Goal: Task Accomplishment & Management: Manage account settings

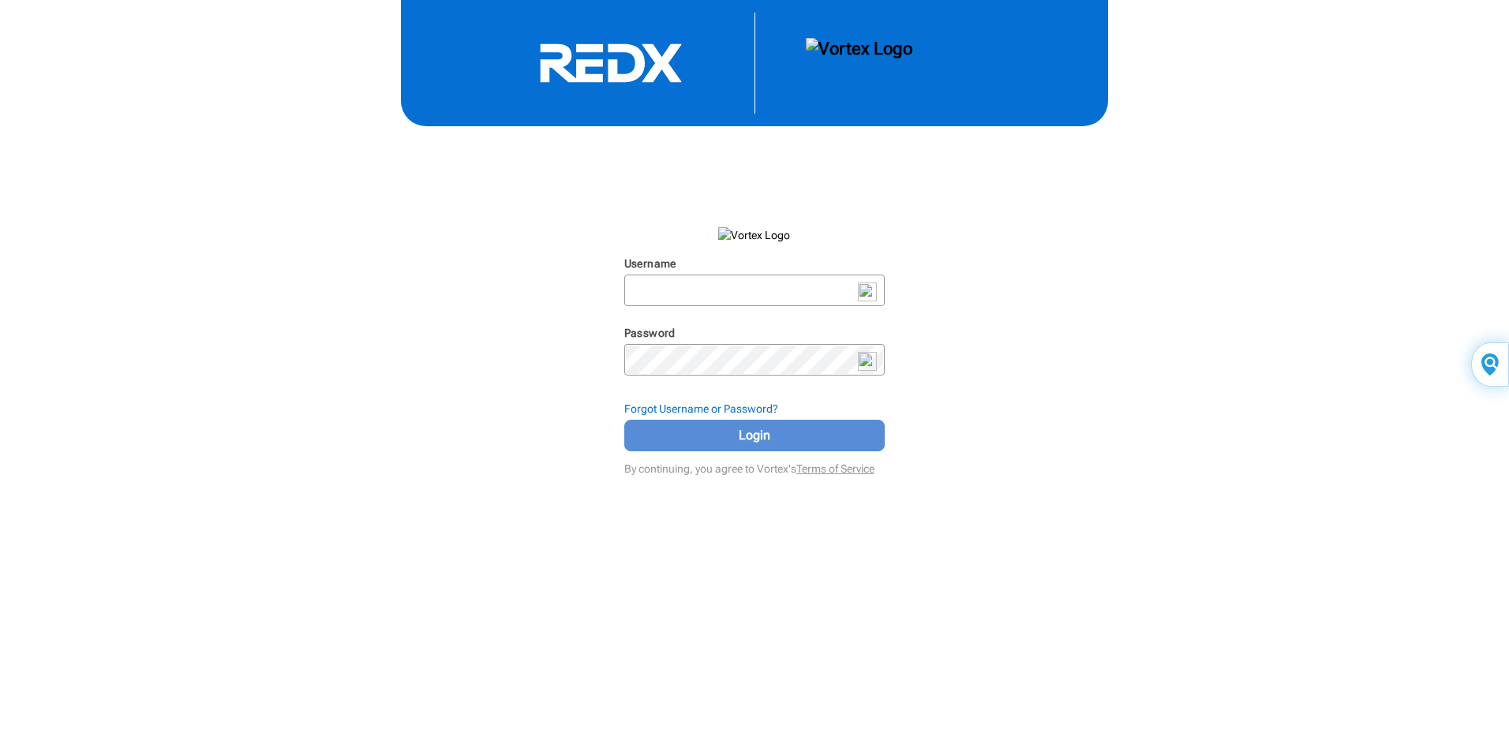
type input "Kokoye2020"
click at [752, 438] on span "Login" at bounding box center [755, 435] width 222 height 19
click at [977, 445] on div "Username Kokoye2020 N/A Password N/A Forgot Username or Password? Login By cont…" at bounding box center [754, 240] width 1509 height 480
click at [743, 404] on strong "Forgot Username or Password?" at bounding box center [703, 409] width 154 height 13
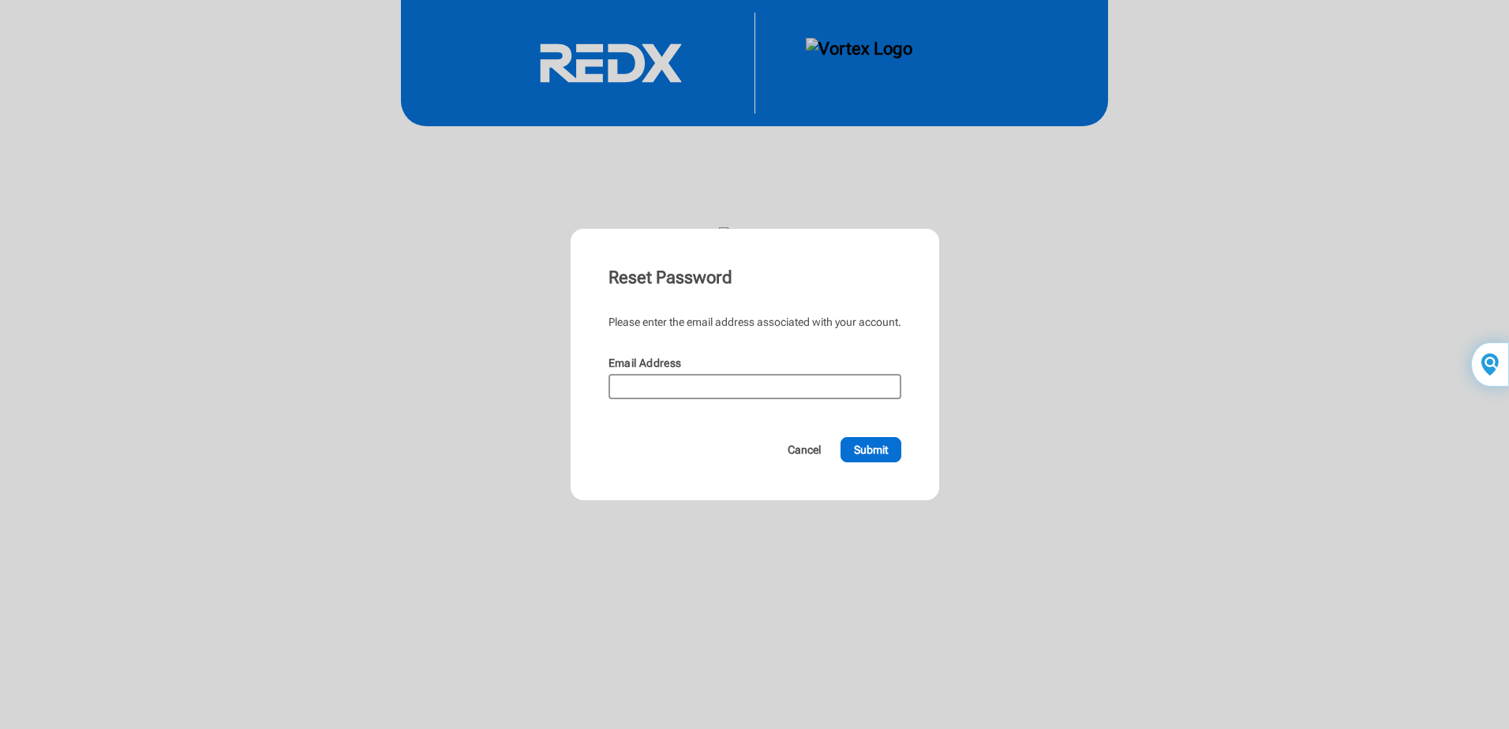
click at [719, 385] on input "Email Address" at bounding box center [755, 387] width 290 height 22
type input "[EMAIL_ADDRESS][DOMAIN_NAME]"
click at [875, 449] on span "Submit" at bounding box center [871, 450] width 34 height 16
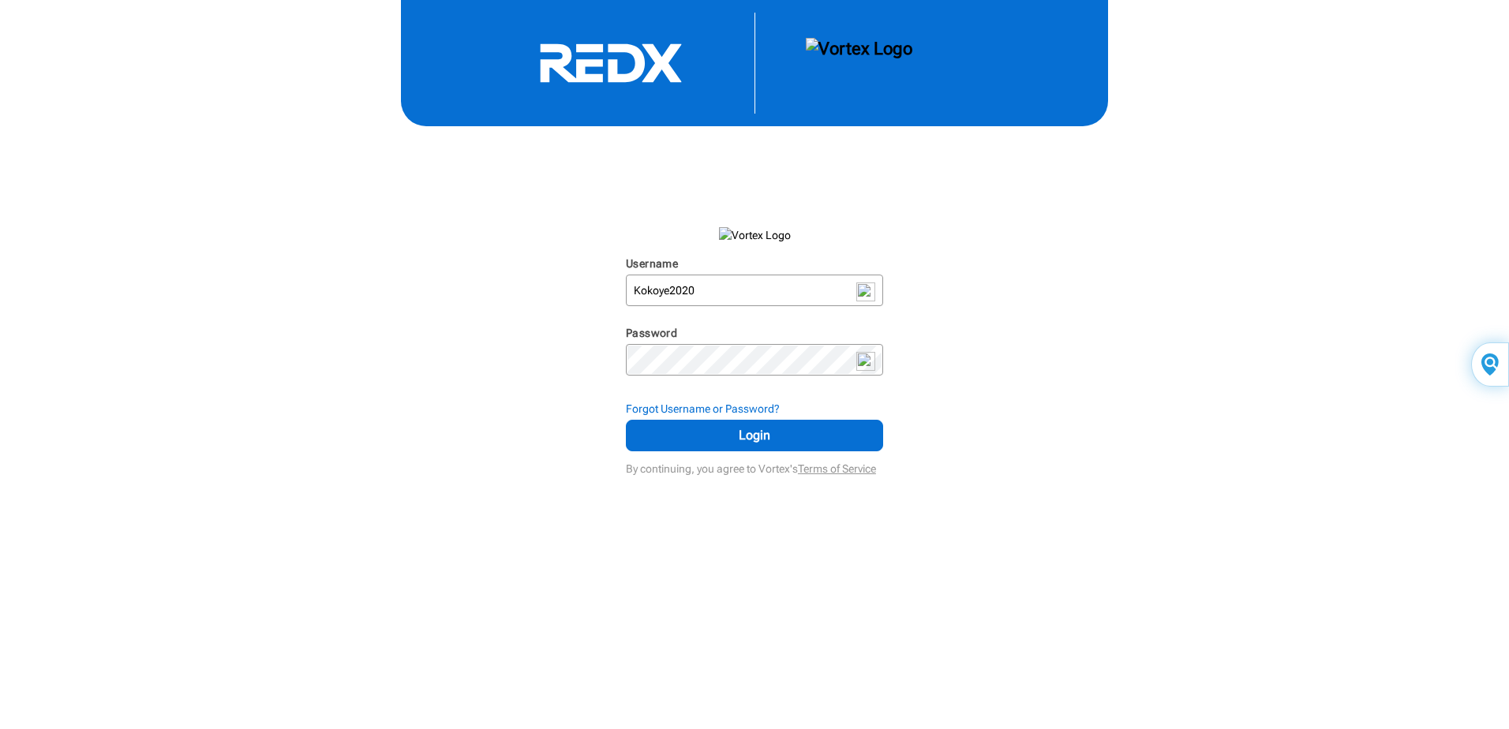
click at [985, 359] on div "Username Kokoye2020 N/A Password N/A Forgot Username or Password? Login By cont…" at bounding box center [754, 240] width 1509 height 480
click at [1227, 380] on div "Username Kokoye2020 N/A Password N/A Forgot Username or Password? Login By cont…" at bounding box center [754, 240] width 1509 height 480
click at [743, 438] on span "Login" at bounding box center [755, 435] width 218 height 19
